Goal: Task Accomplishment & Management: Use online tool/utility

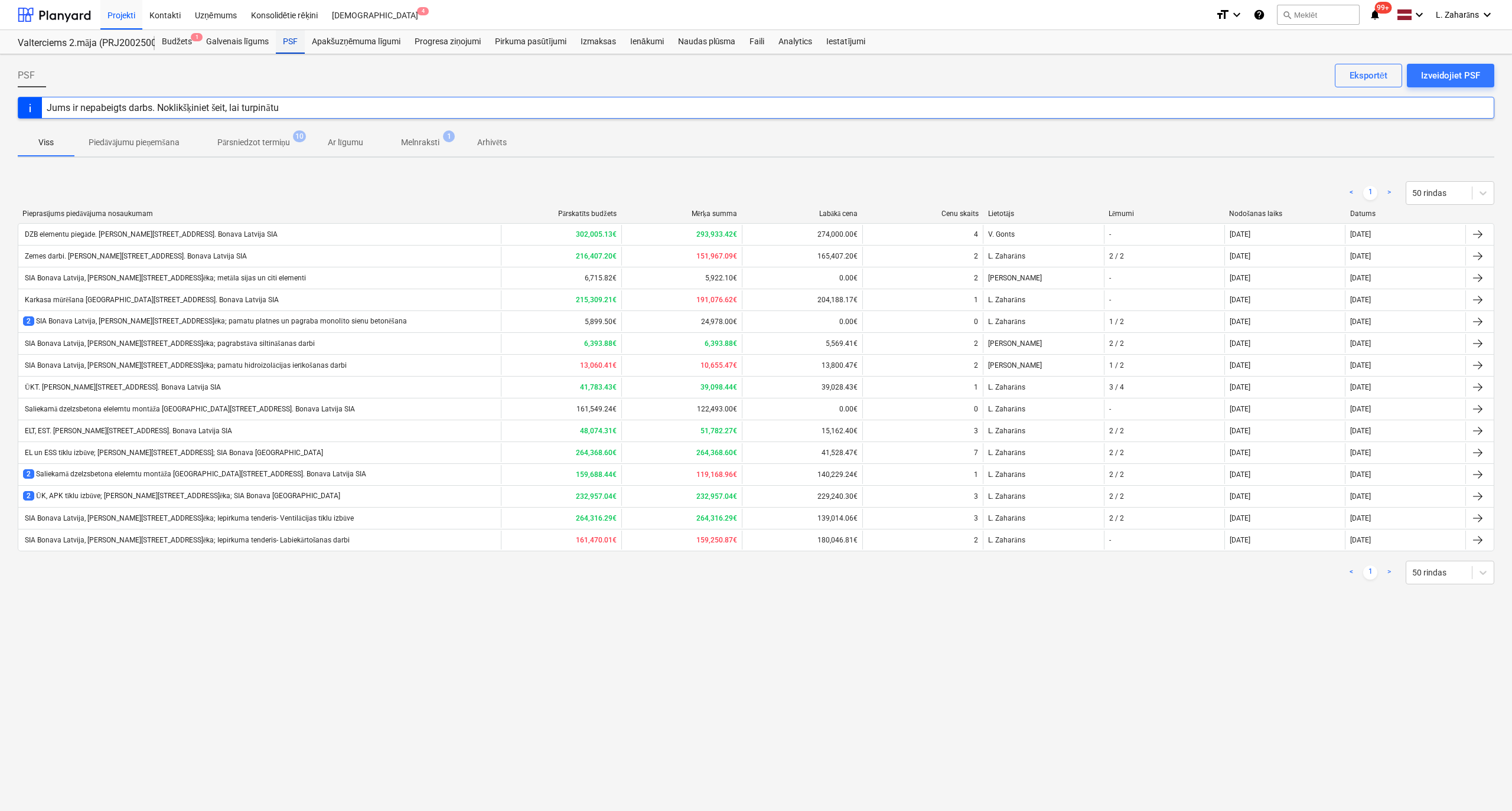
click at [293, 39] on div "PSF" at bounding box center [289, 42] width 29 height 24
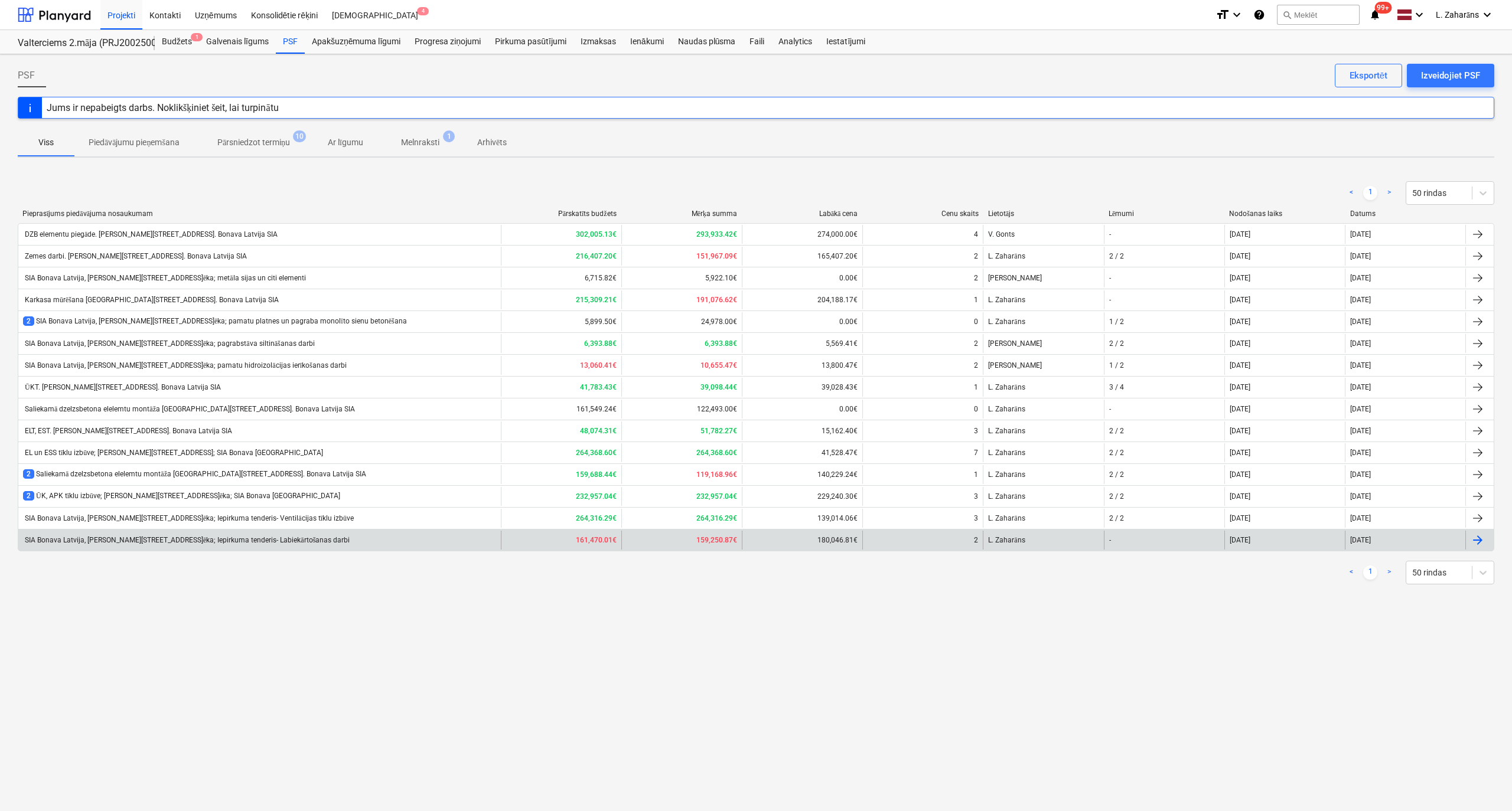
drag, startPoint x: 228, startPoint y: 544, endPoint x: 232, endPoint y: 549, distance: 6.4
click at [232, 549] on div "SIA Bonava Latvija, Ēvalda Valtera iela 44, 2.ēka; Iepirkuma tenderis- Labiekār…" at bounding box center [259, 540] width 482 height 18
type textarea "x"
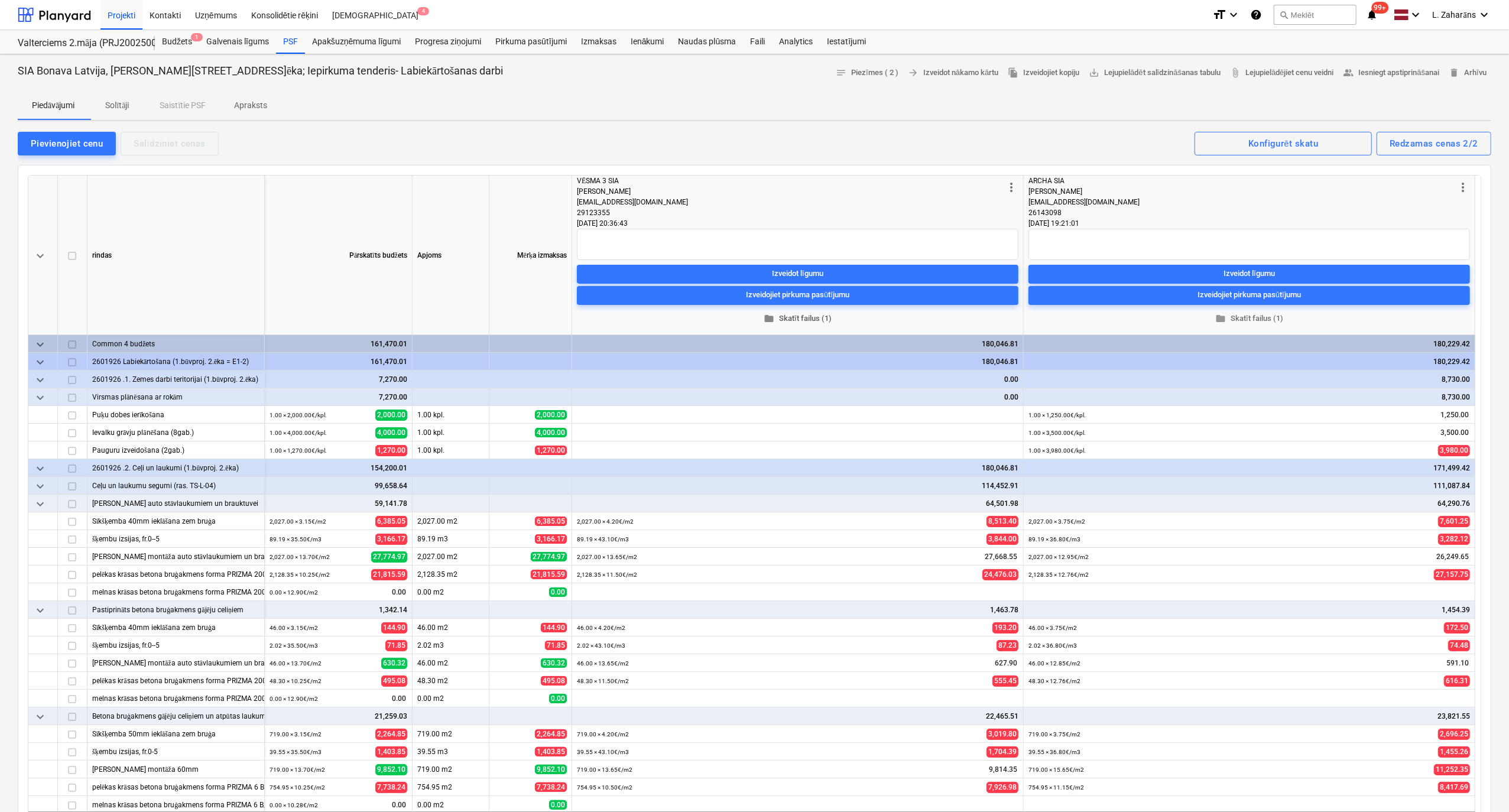
click at [784, 318] on span "folder Skatīt failus (1)" at bounding box center [797, 318] width 432 height 14
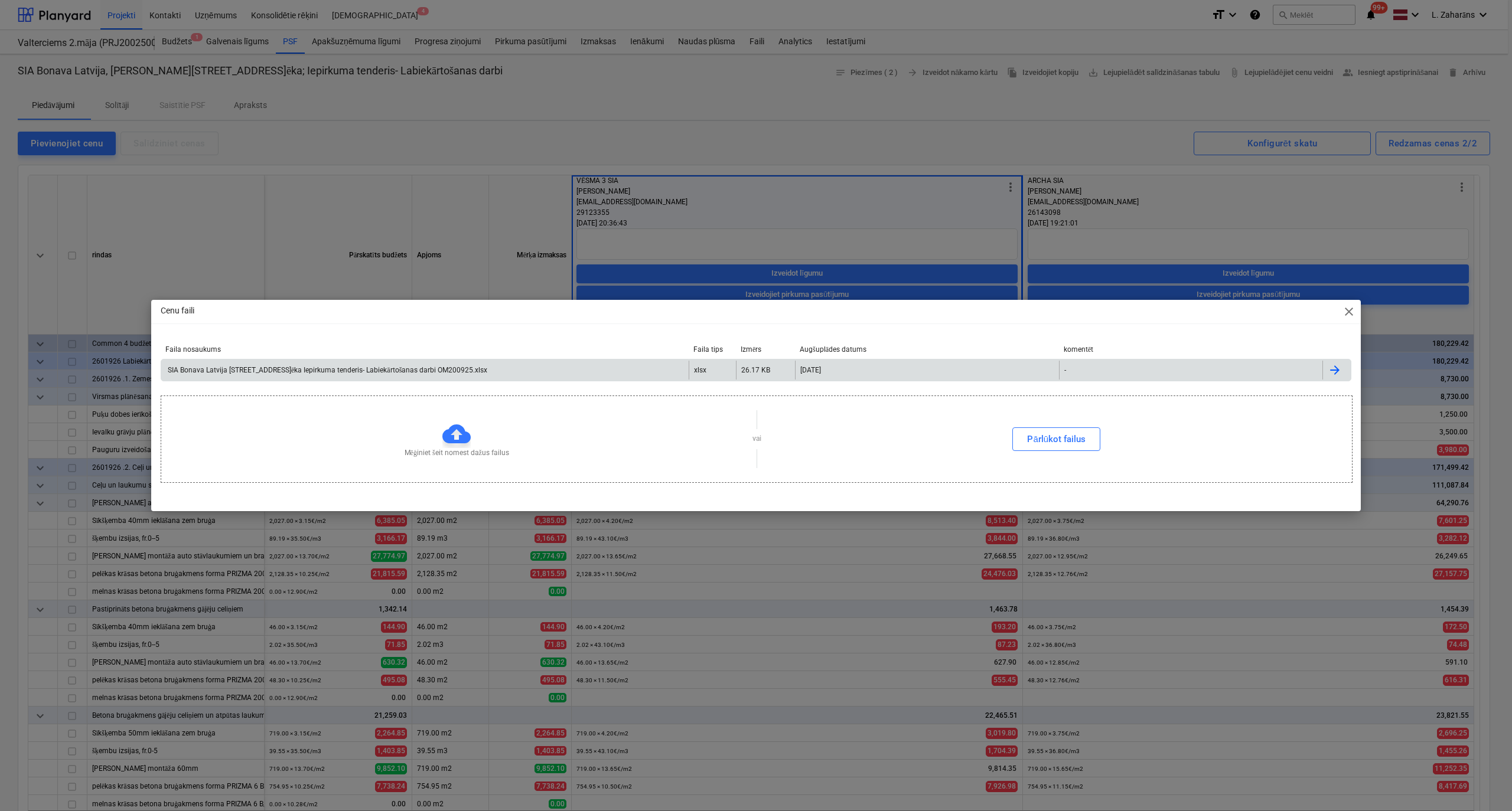
click at [411, 369] on div "SIA Bonava Latvija Ēvalda Valtera iela 44 2.ēka Iepirkuma tenderis- Labiekārtoš…" at bounding box center [326, 370] width 321 height 9
click at [1345, 311] on span "close" at bounding box center [1348, 311] width 14 height 14
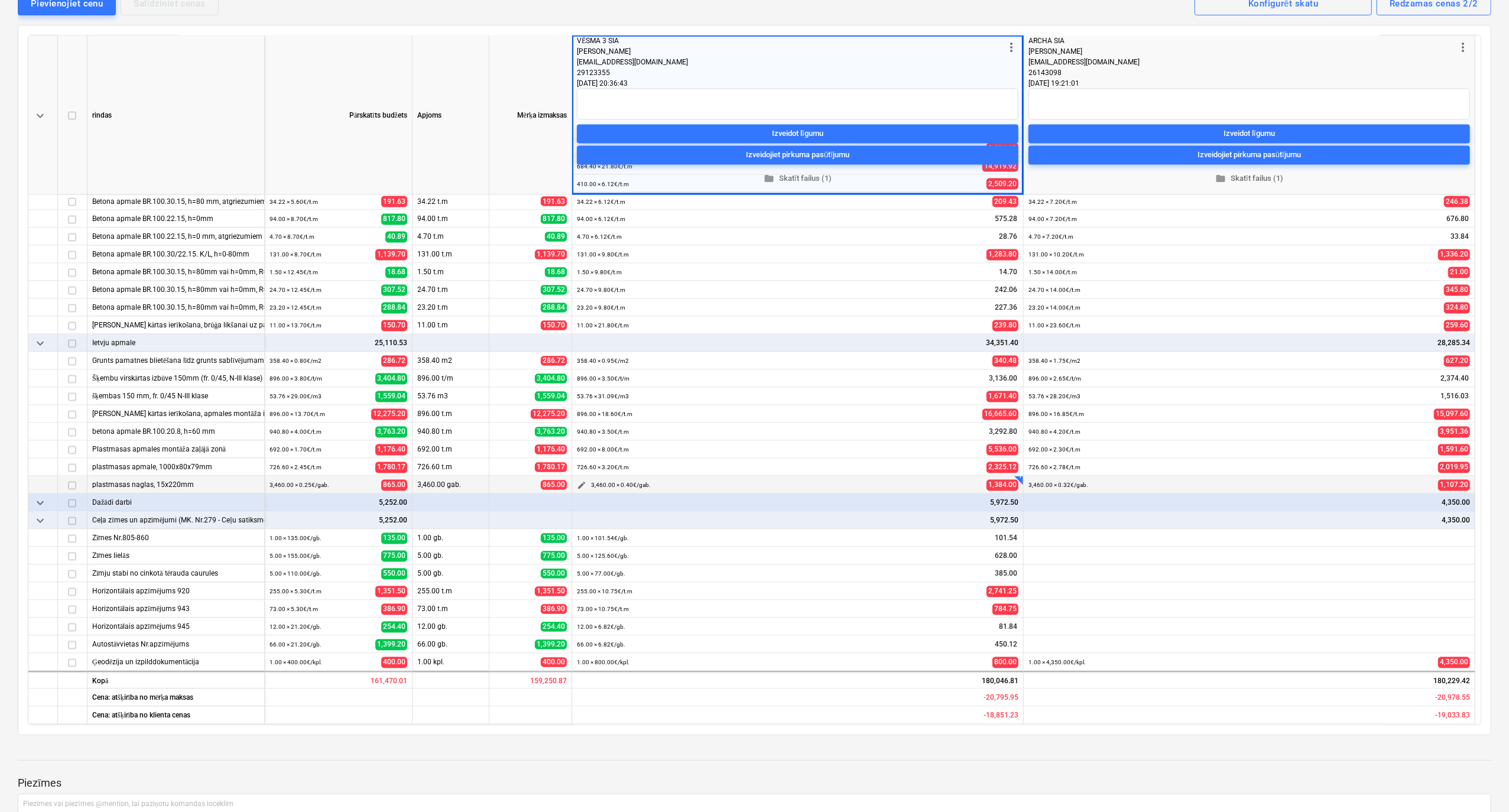
scroll to position [157, 0]
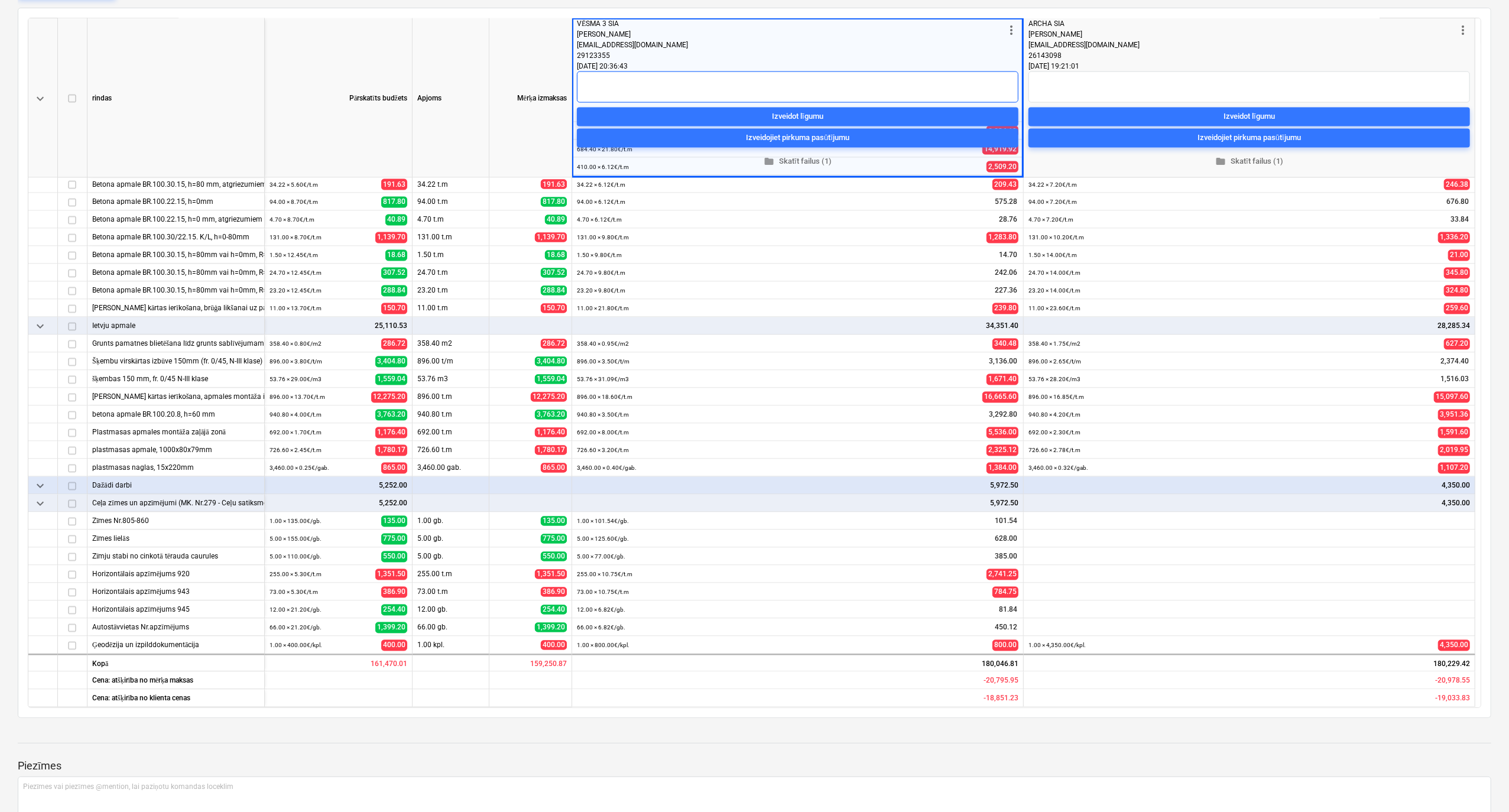
click at [796, 85] on textarea at bounding box center [797, 88] width 441 height 31
click at [1249, 160] on span "folder Skatīt failus (1)" at bounding box center [1250, 161] width 432 height 14
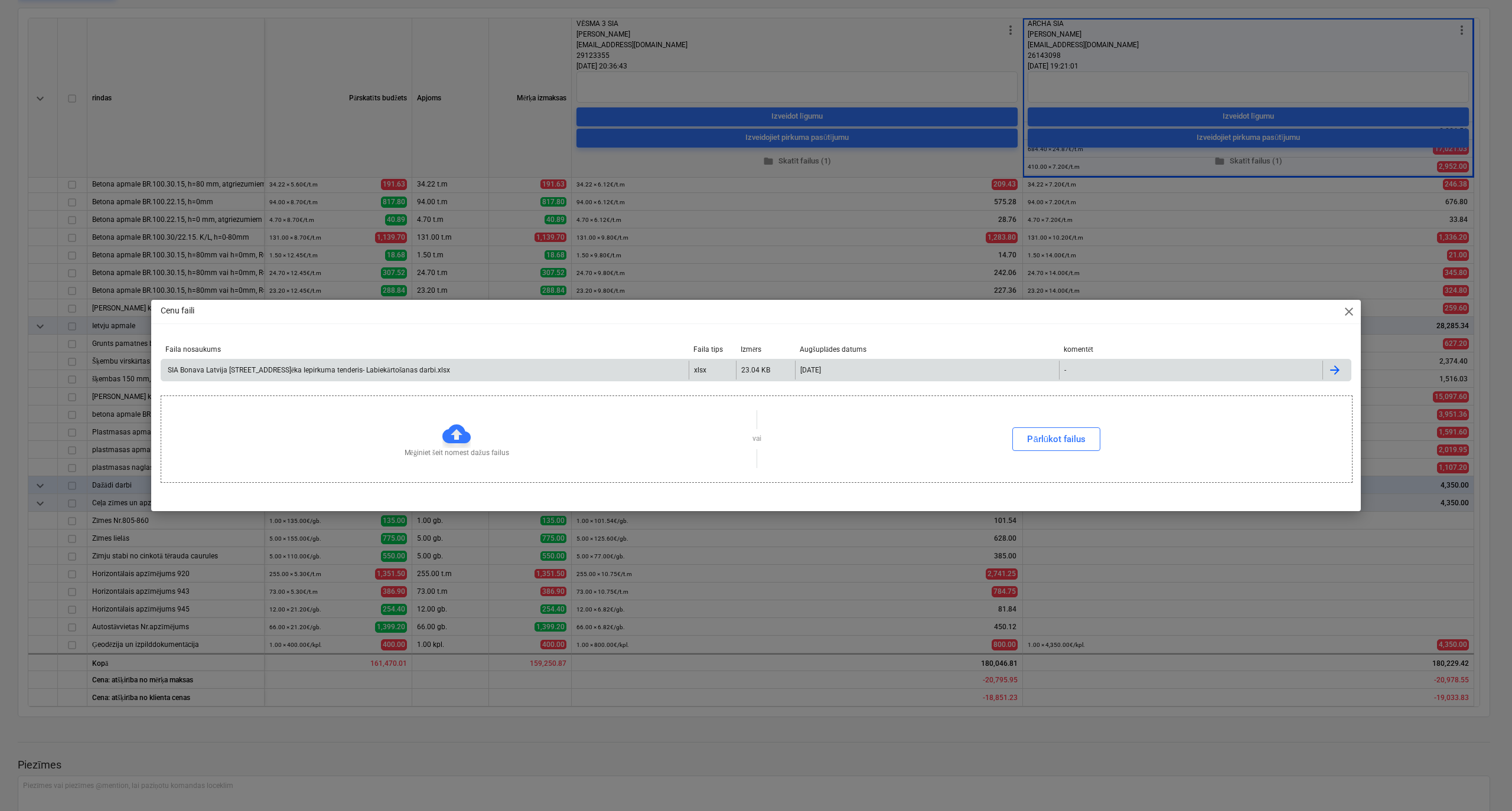
click at [614, 375] on div "SIA Bonava Latvija Ēvalda Valtera iela 44 2.ēka Iepirkuma tenderis- Labiekārtoš…" at bounding box center [425, 370] width 527 height 18
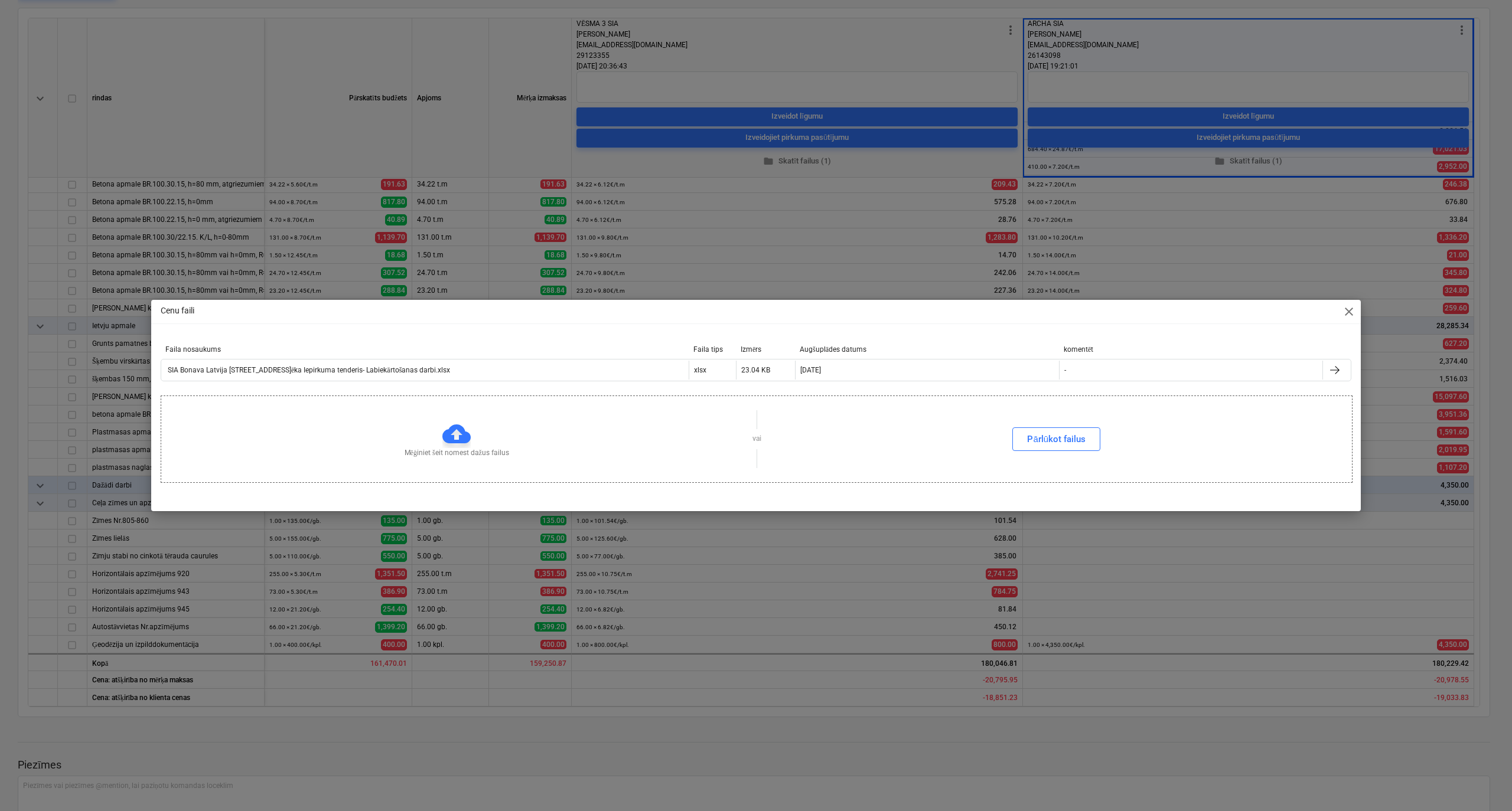
drag, startPoint x: 1021, startPoint y: 440, endPoint x: 1025, endPoint y: 487, distance: 47.2
click at [1023, 444] on button "Pārlūkot failus" at bounding box center [1056, 440] width 88 height 24
click at [1353, 312] on span "close" at bounding box center [1348, 311] width 14 height 14
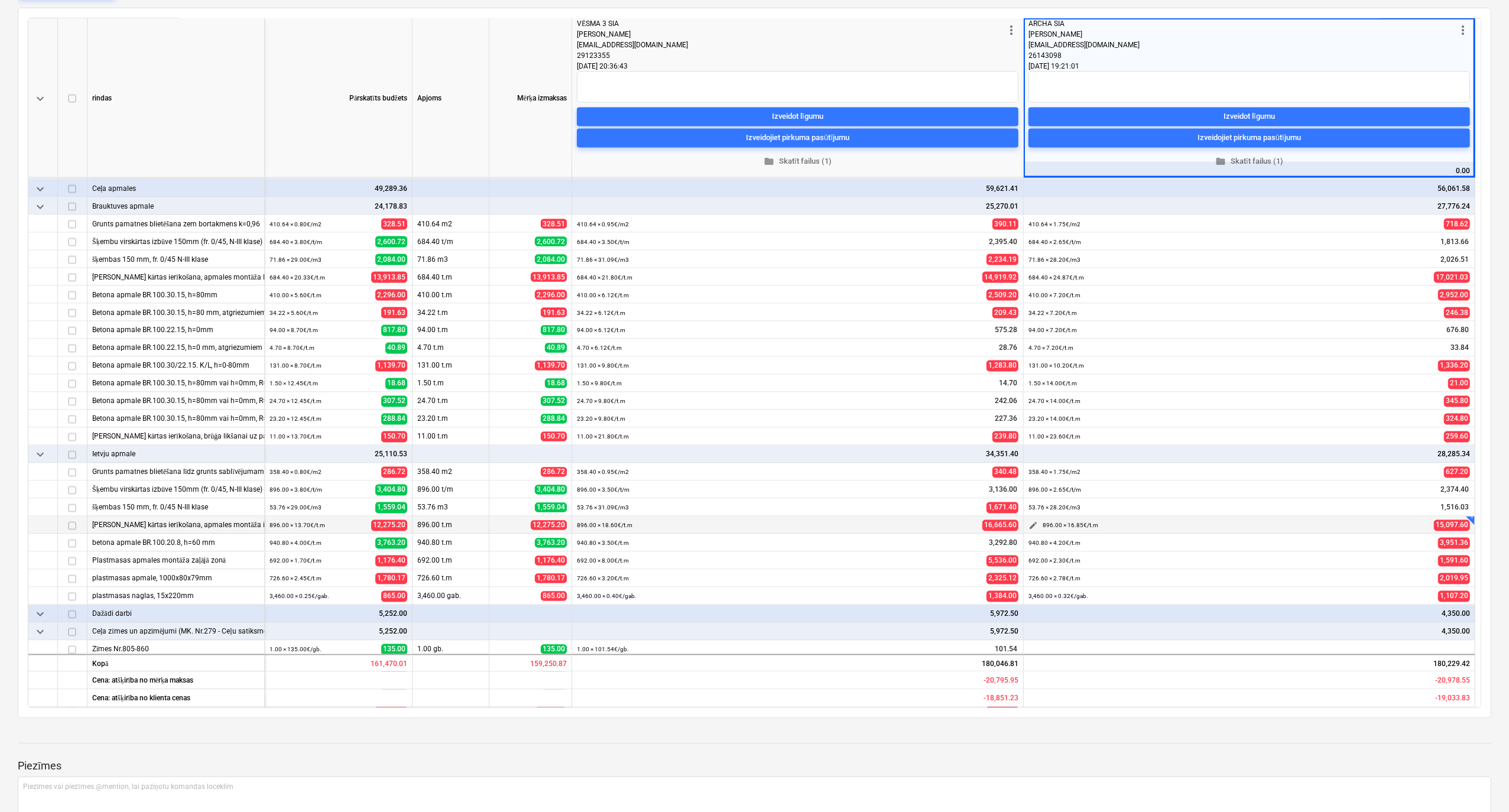
scroll to position [1919, 0]
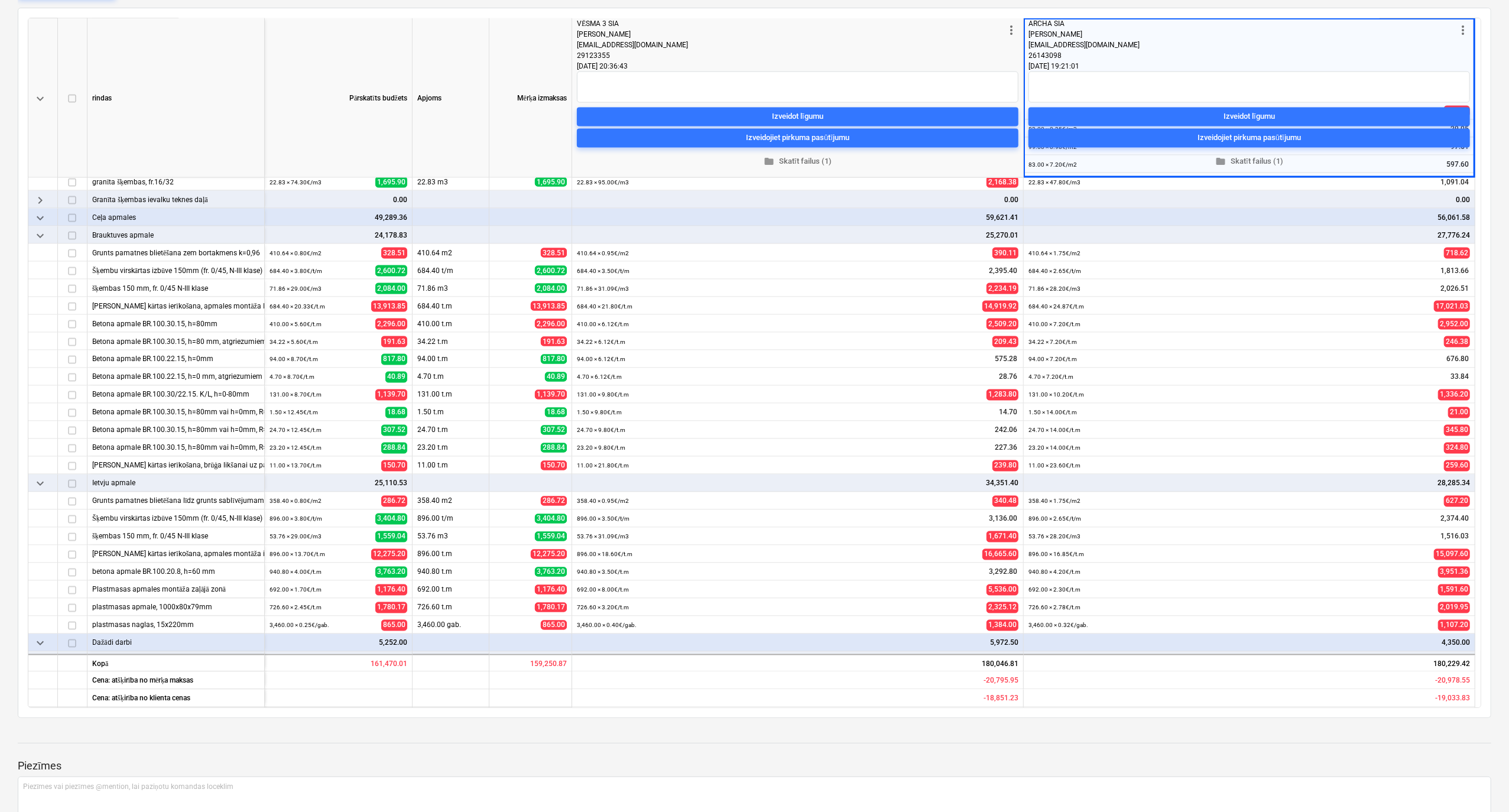
click at [1462, 34] on span "more_vert" at bounding box center [1463, 30] width 14 height 14
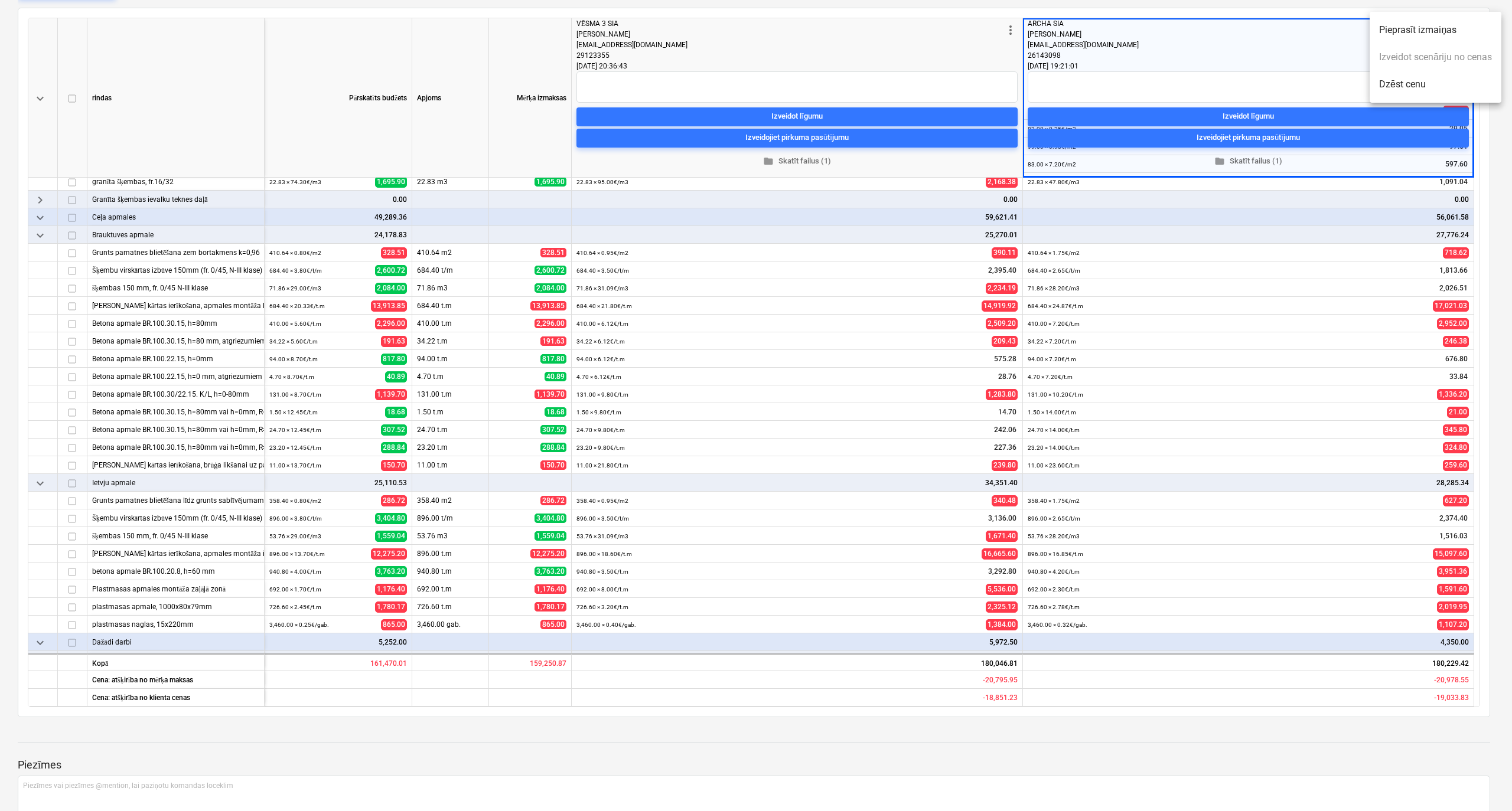
click at [1336, 230] on div at bounding box center [756, 406] width 1512 height 811
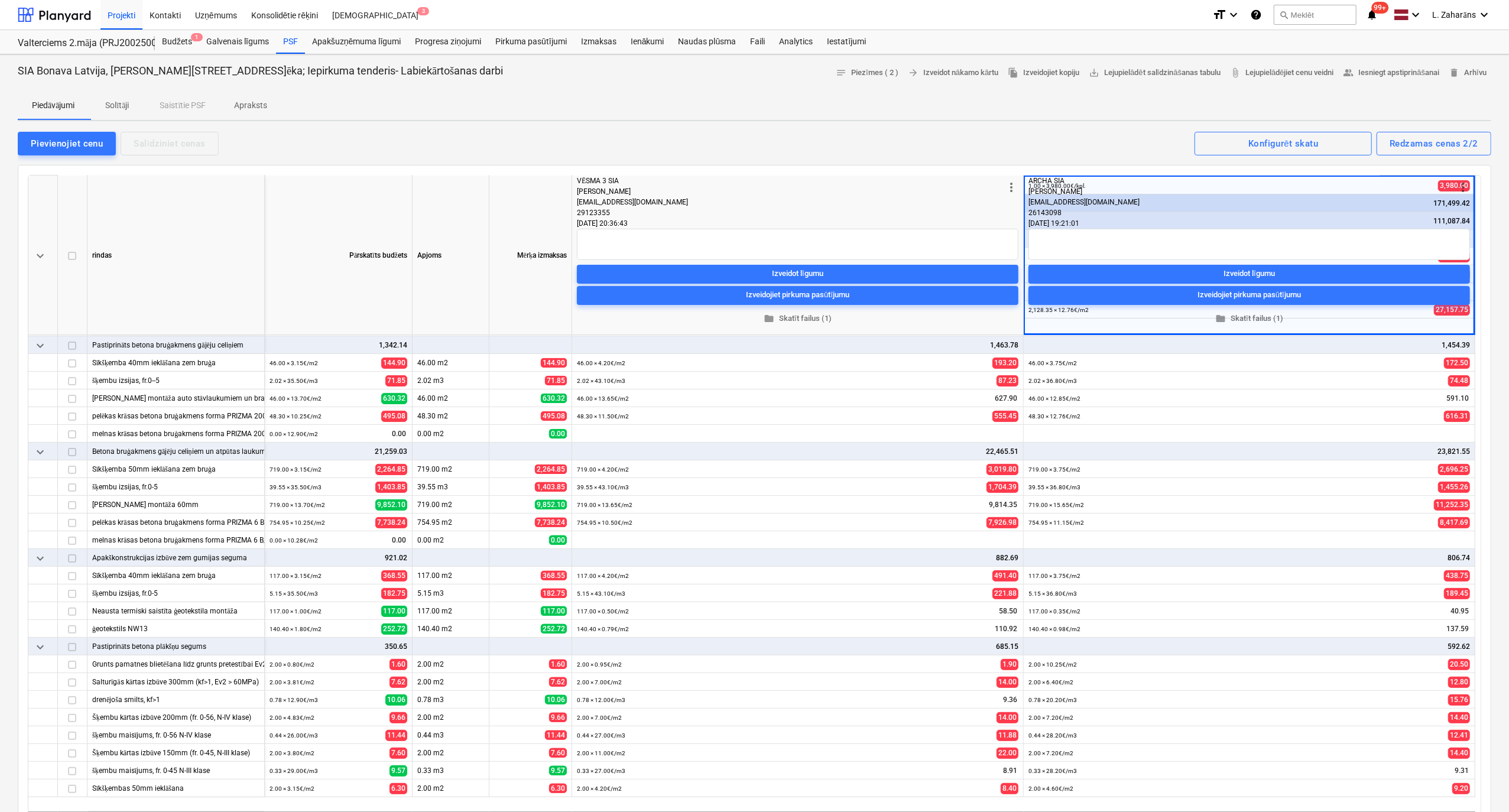
scroll to position [0, 0]
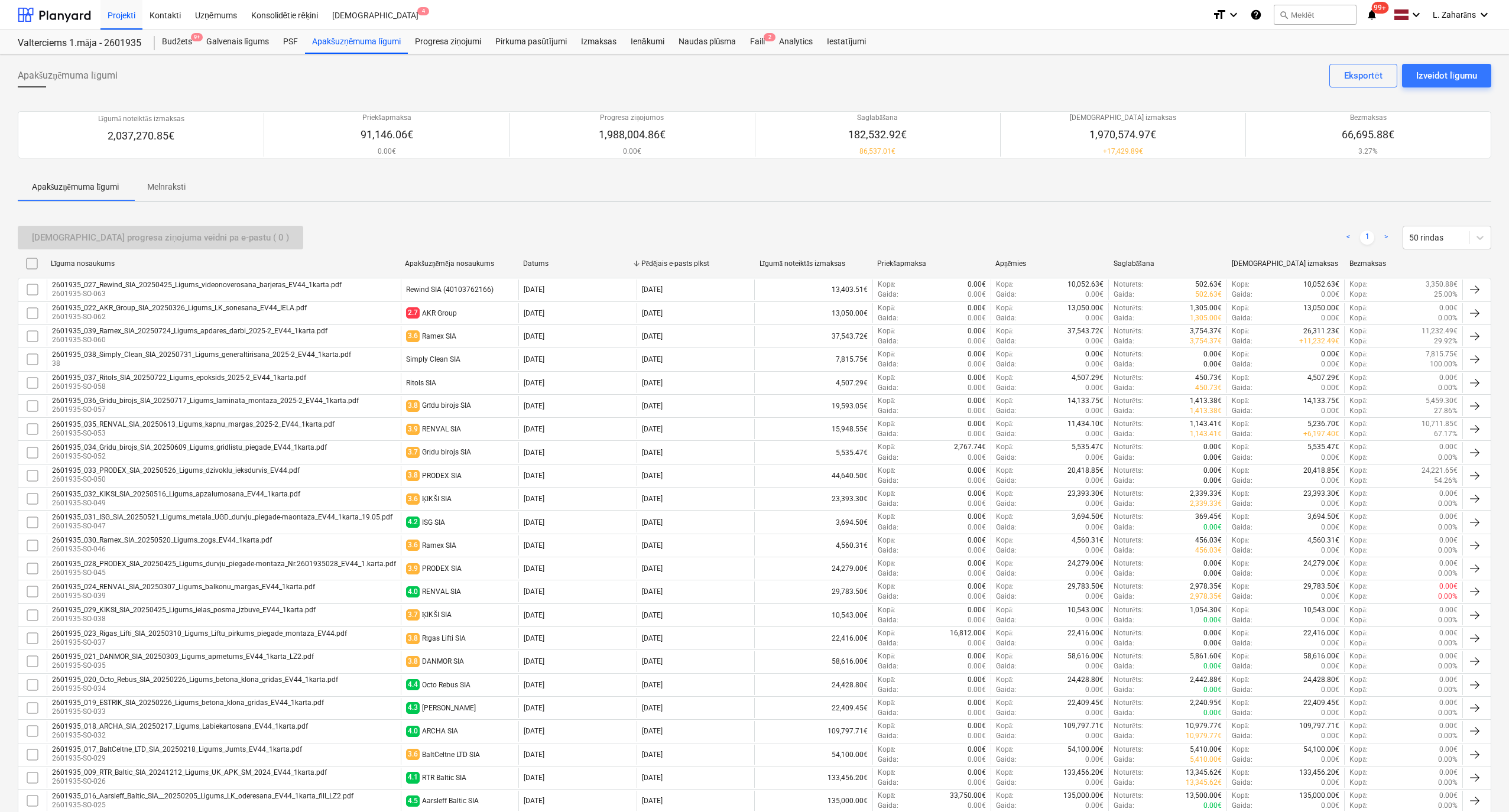
scroll to position [157, 0]
